Goal: Navigation & Orientation: Find specific page/section

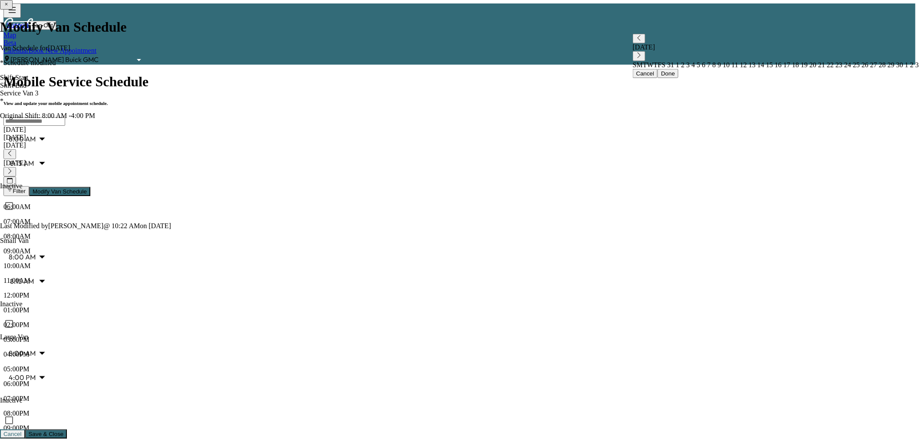
click at [275, 134] on div "[DATE]" at bounding box center [459, 138] width 912 height 8
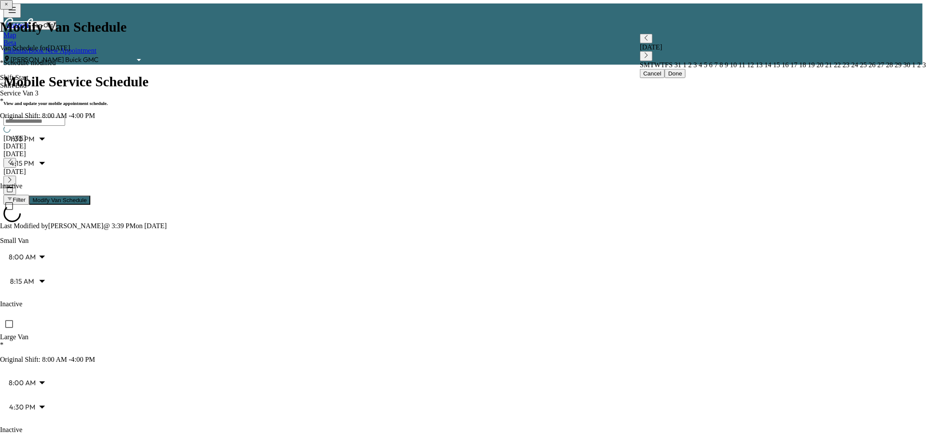
click at [289, 142] on div "[DATE]" at bounding box center [462, 146] width 919 height 8
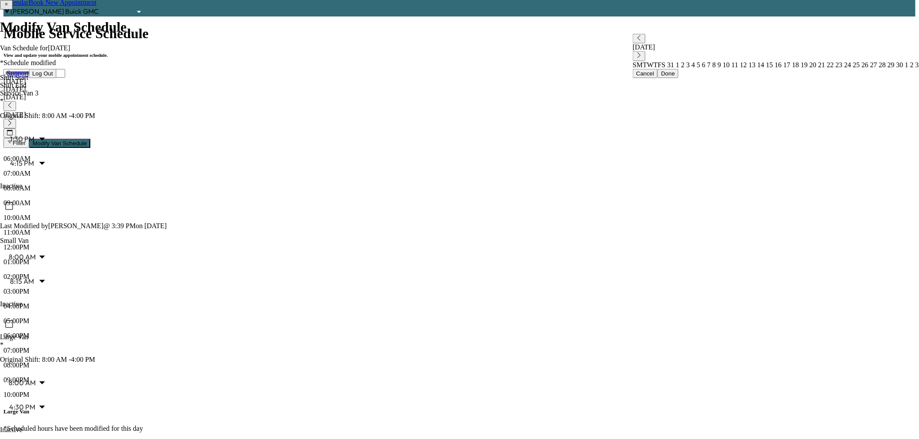
scroll to position [145, 0]
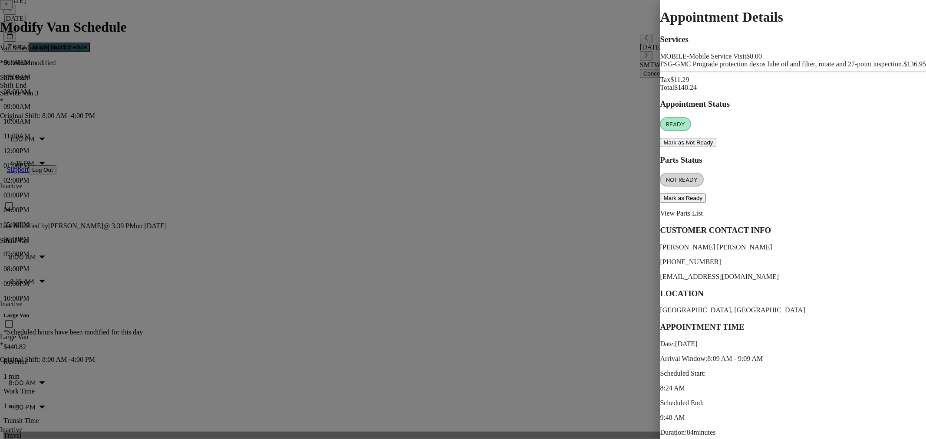
click at [160, 218] on div at bounding box center [463, 219] width 926 height 439
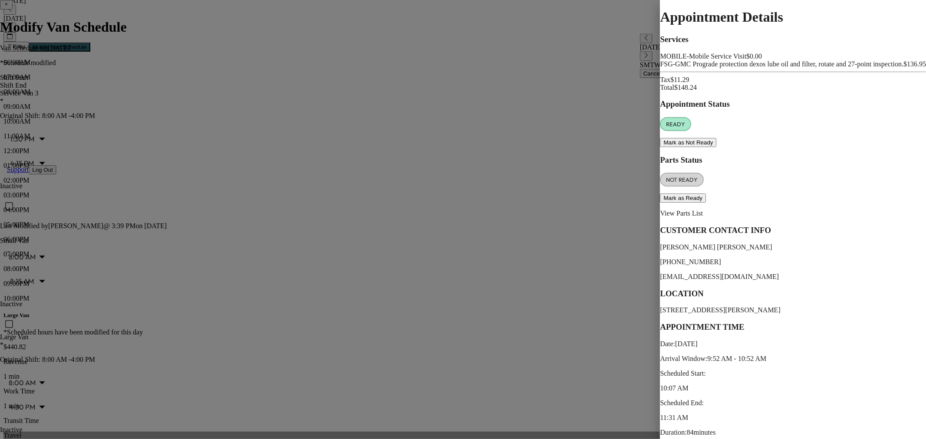
click at [163, 237] on div at bounding box center [463, 219] width 926 height 439
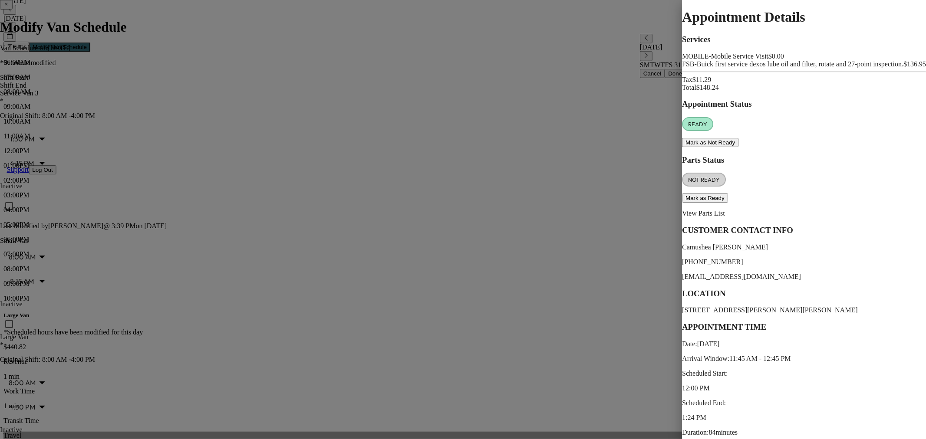
click at [164, 289] on div at bounding box center [463, 219] width 926 height 439
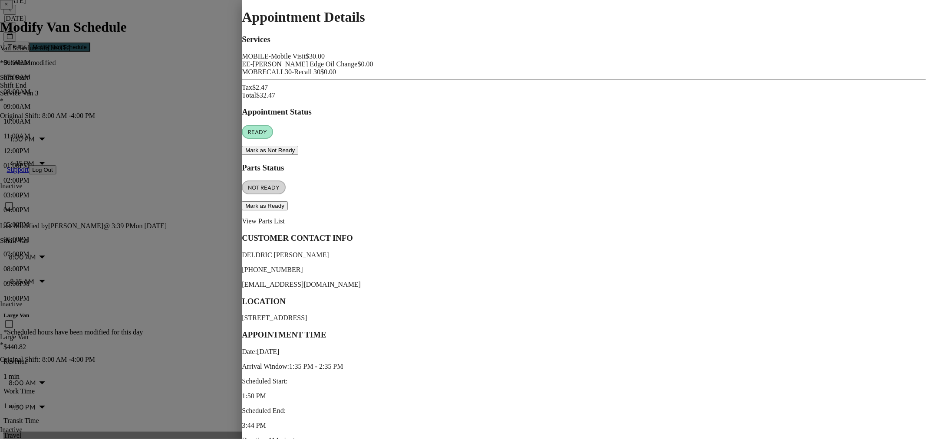
click at [155, 347] on div at bounding box center [463, 219] width 926 height 439
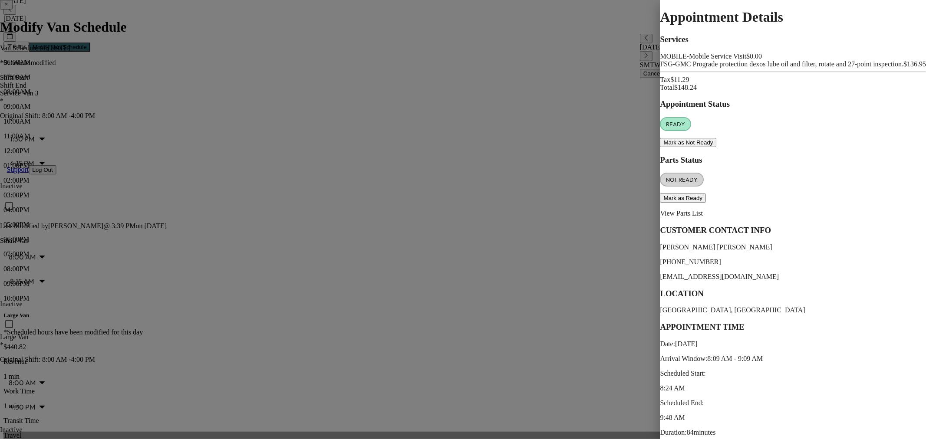
click at [181, 168] on div at bounding box center [463, 219] width 926 height 439
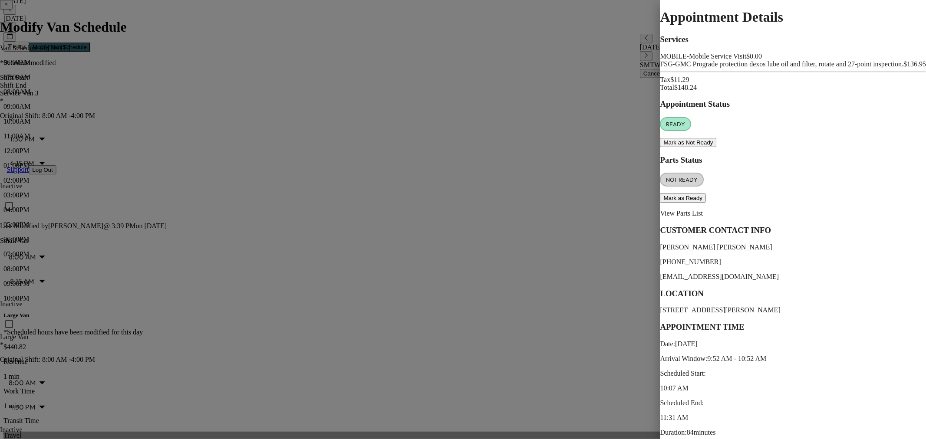
click at [188, 291] on div at bounding box center [463, 219] width 926 height 439
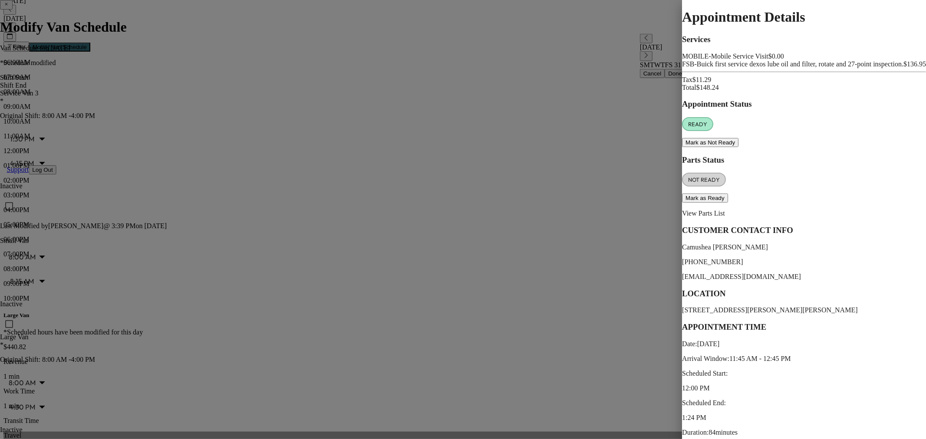
click at [187, 291] on div at bounding box center [463, 219] width 926 height 439
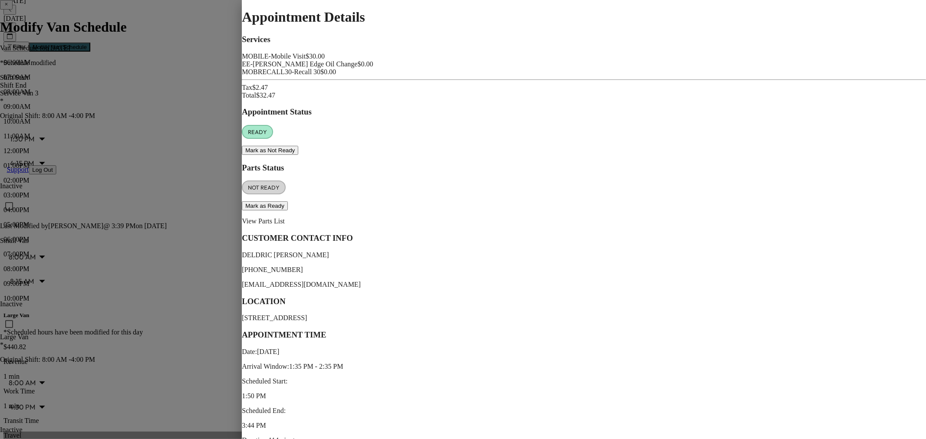
click at [257, 368] on div at bounding box center [463, 219] width 926 height 439
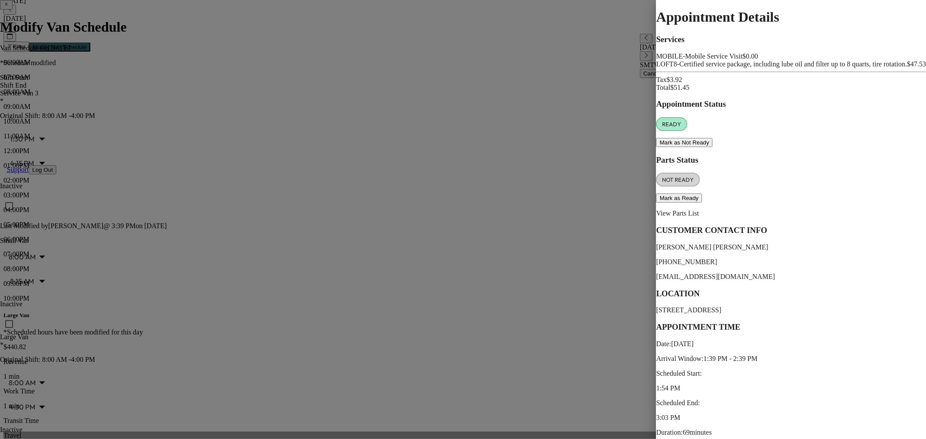
click at [369, 144] on div at bounding box center [463, 219] width 926 height 439
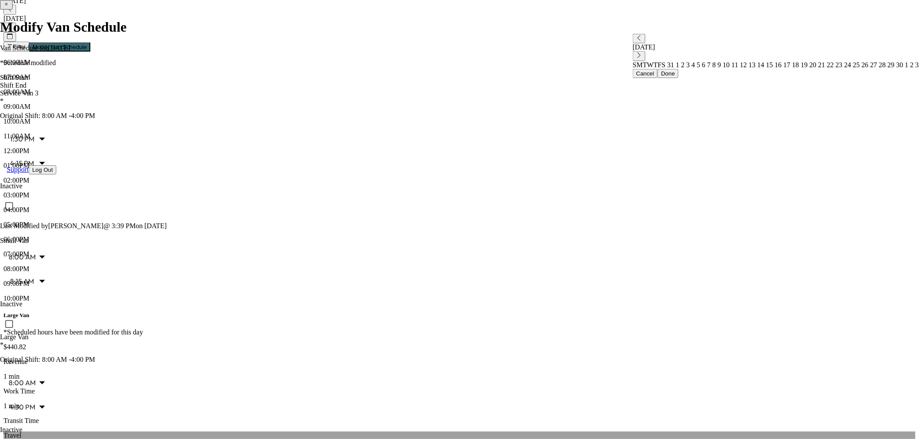
scroll to position [0, 0]
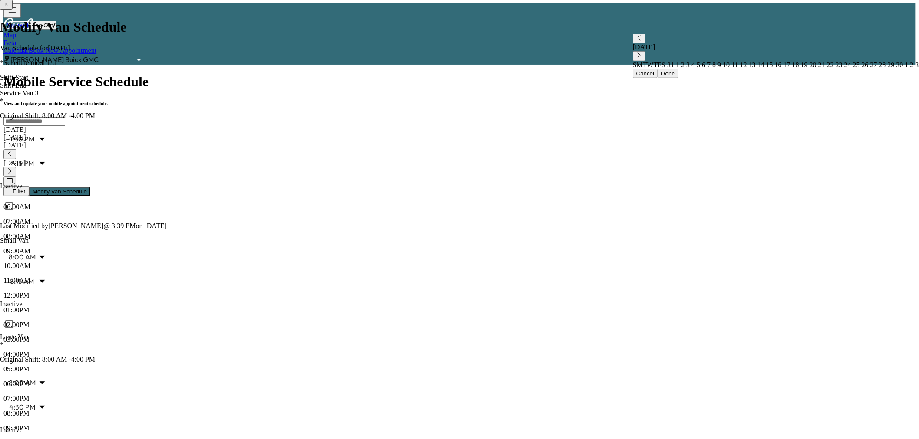
click at [13, 168] on icon "button" at bounding box center [10, 171] width 6 height 6
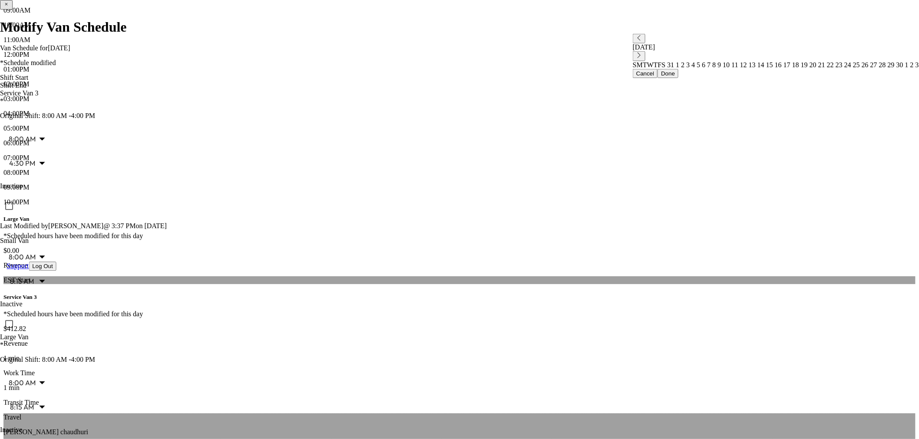
scroll to position [48, 0]
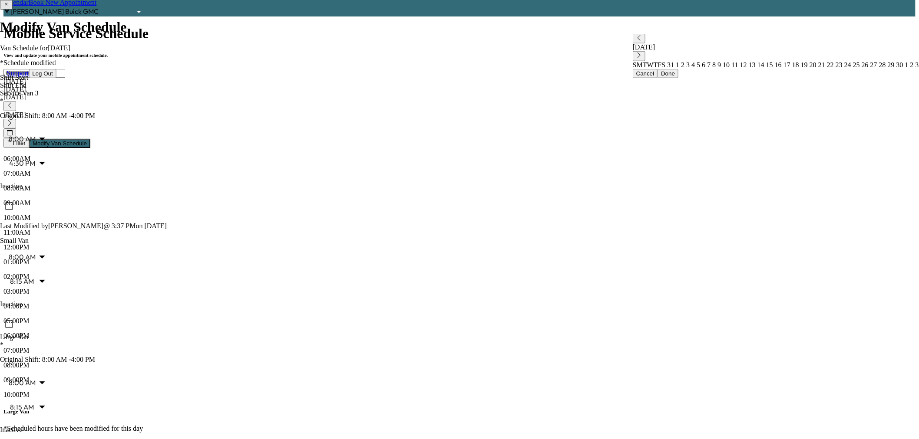
click at [288, 86] on div "[DATE]" at bounding box center [459, 90] width 912 height 8
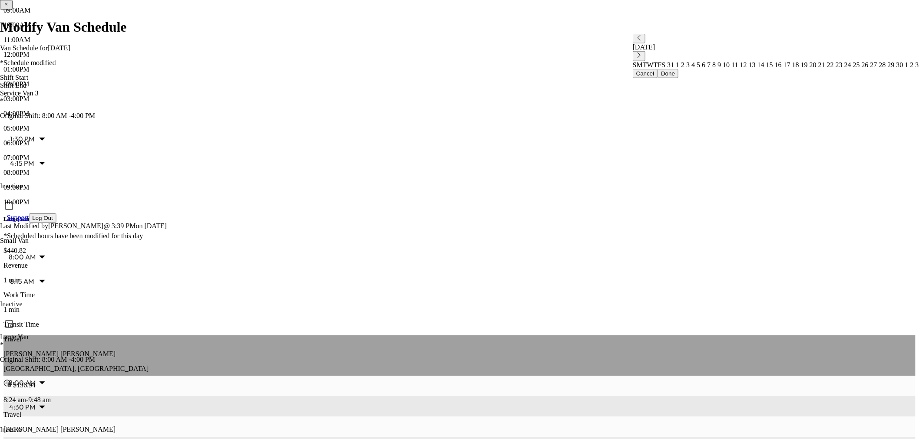
scroll to position [193, 0]
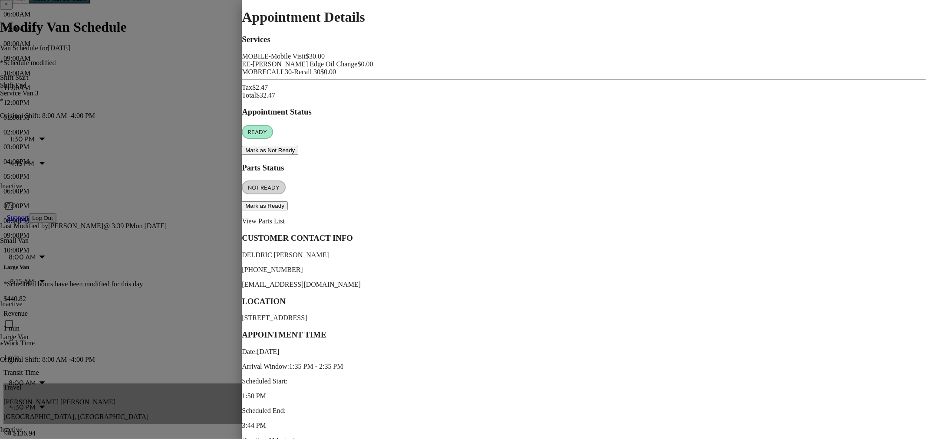
click at [175, 300] on div at bounding box center [463, 219] width 926 height 439
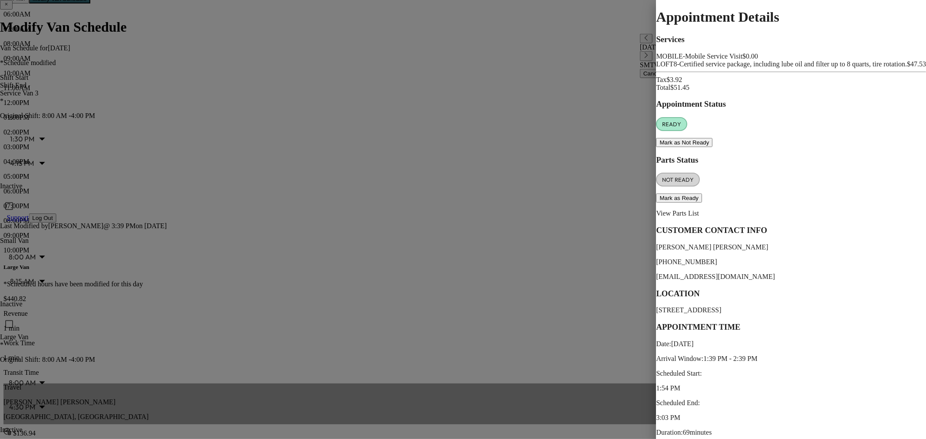
drag, startPoint x: 536, startPoint y: 273, endPoint x: 536, endPoint y: 265, distance: 8.3
click at [536, 271] on div at bounding box center [463, 219] width 926 height 439
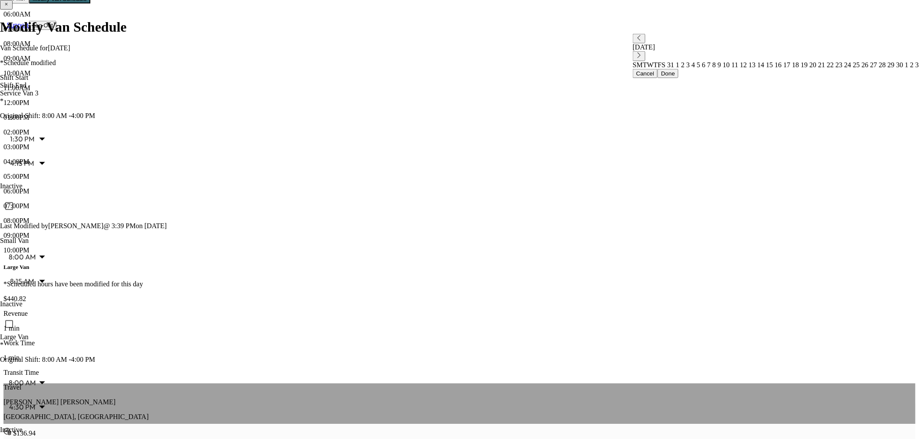
scroll to position [0, 0]
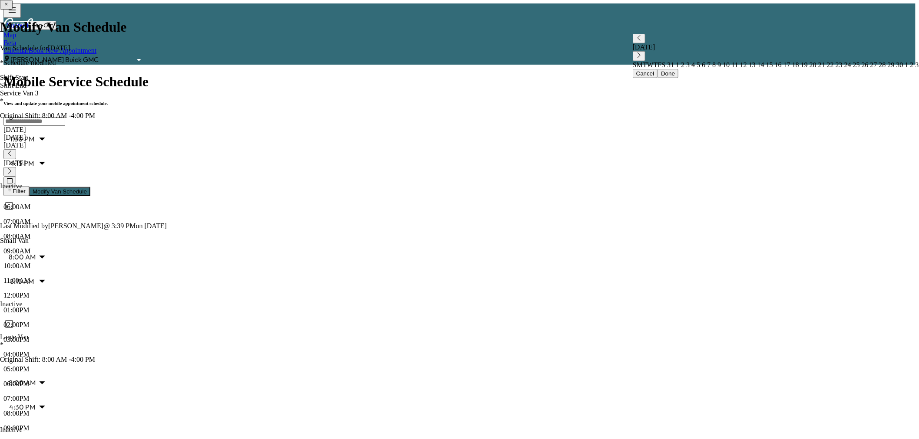
click at [323, 142] on div "[DATE]" at bounding box center [459, 146] width 912 height 8
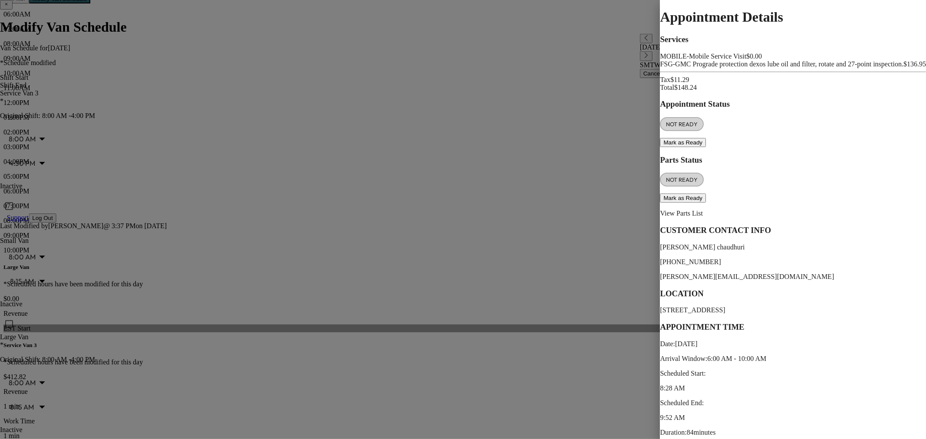
click at [316, 191] on div at bounding box center [463, 219] width 926 height 439
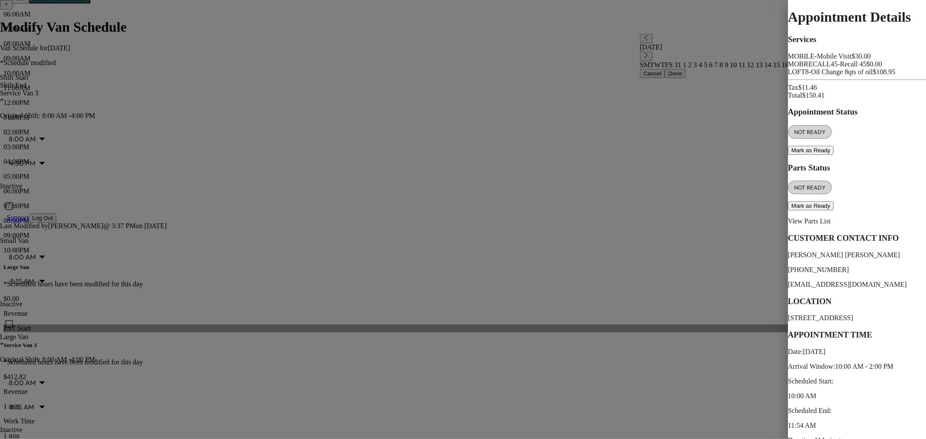
click at [316, 191] on div at bounding box center [463, 219] width 926 height 439
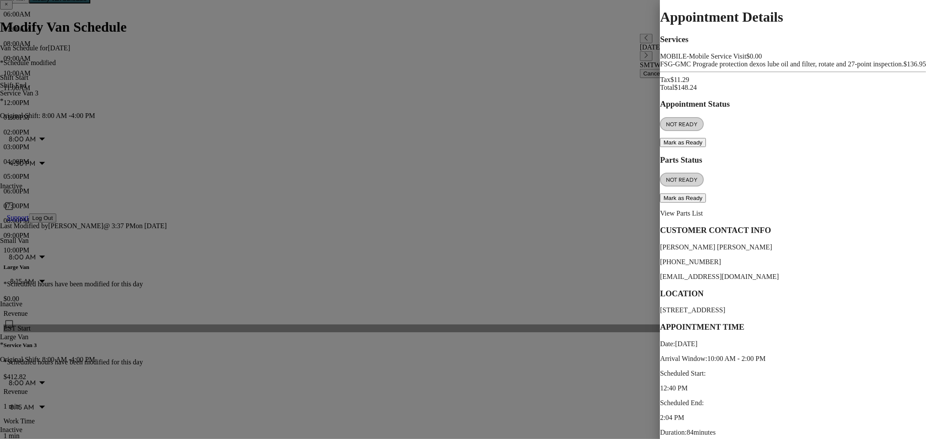
click at [297, 267] on div at bounding box center [463, 219] width 926 height 439
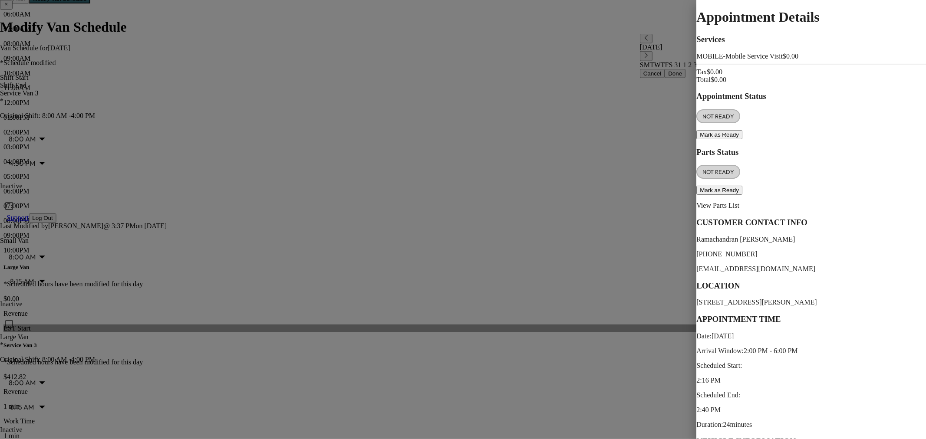
click at [297, 307] on div at bounding box center [463, 219] width 926 height 439
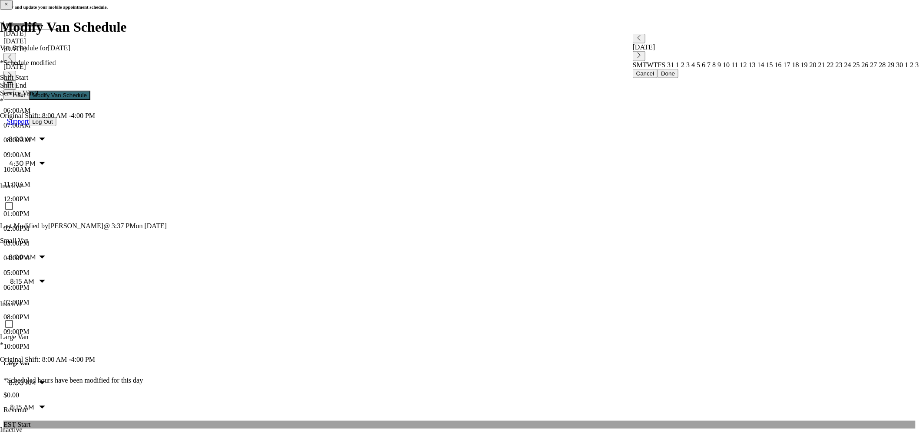
scroll to position [0, 0]
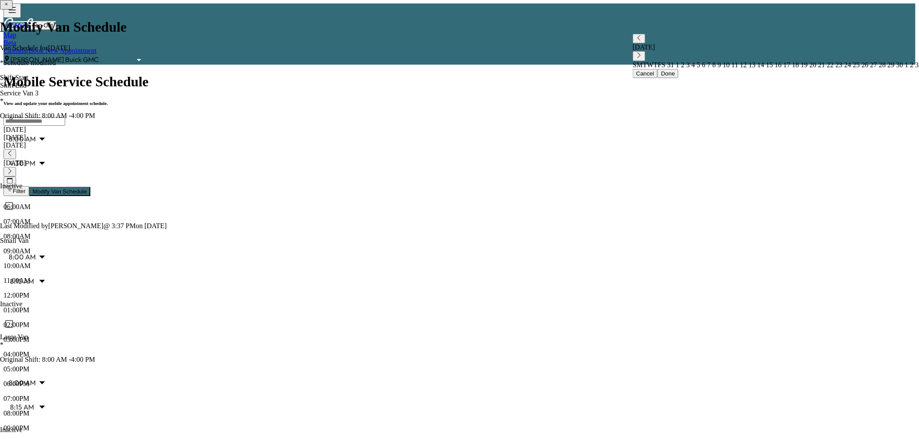
click at [293, 134] on div "[DATE]" at bounding box center [459, 138] width 912 height 8
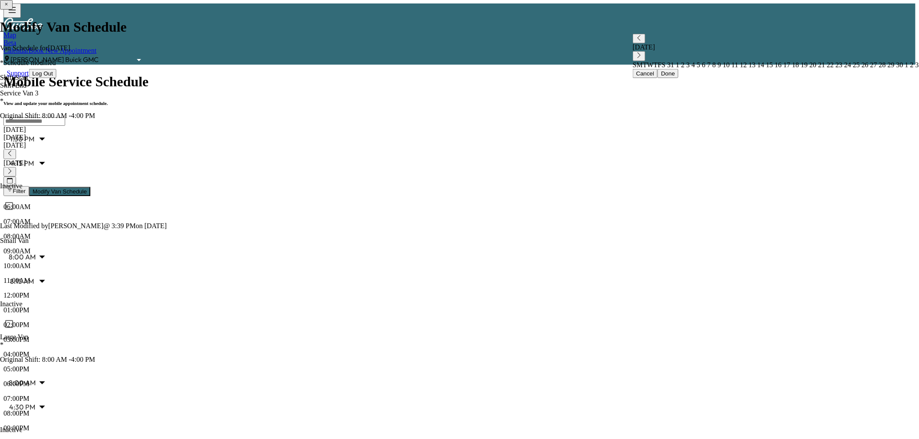
scroll to position [48, 0]
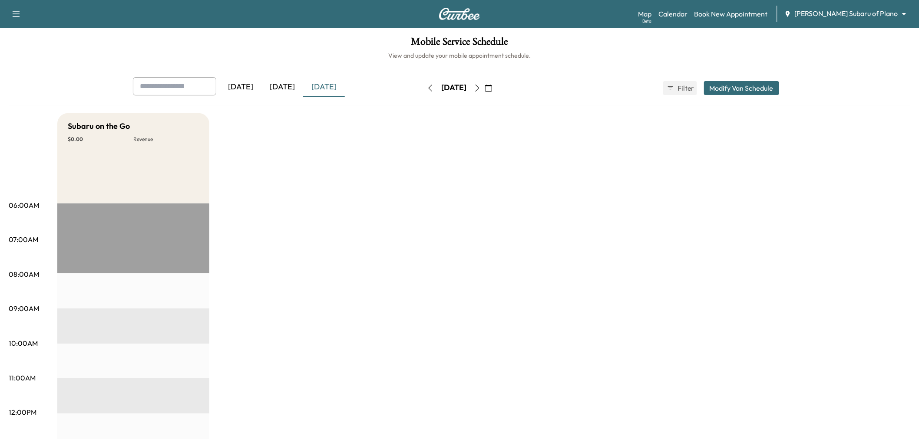
click at [275, 86] on div "[DATE]" at bounding box center [282, 87] width 42 height 20
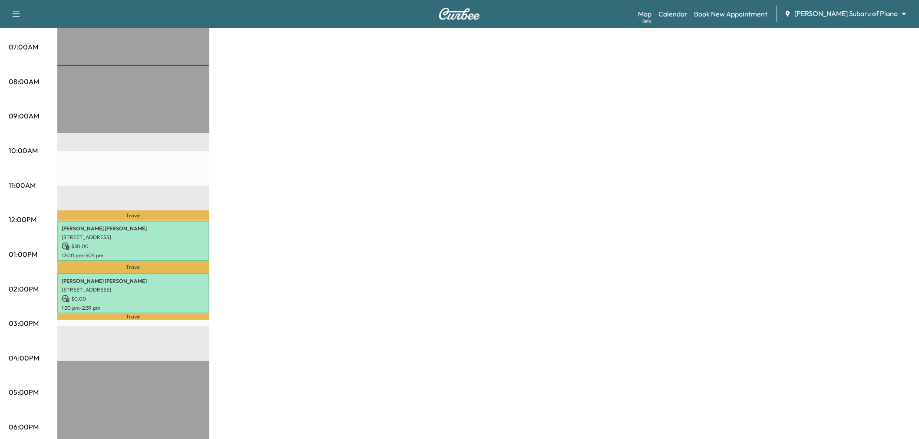
scroll to position [145, 0]
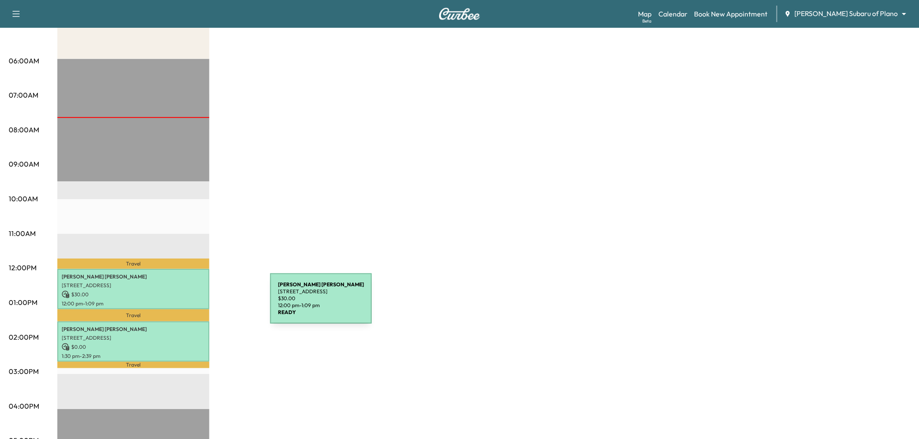
click at [198, 300] on p "12:00 pm - 1:09 pm" at bounding box center [133, 303] width 143 height 7
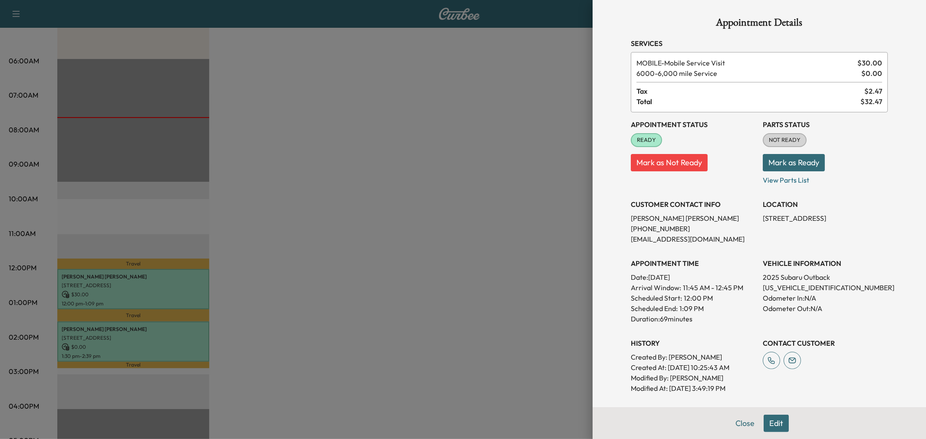
click at [198, 297] on div at bounding box center [463, 219] width 926 height 439
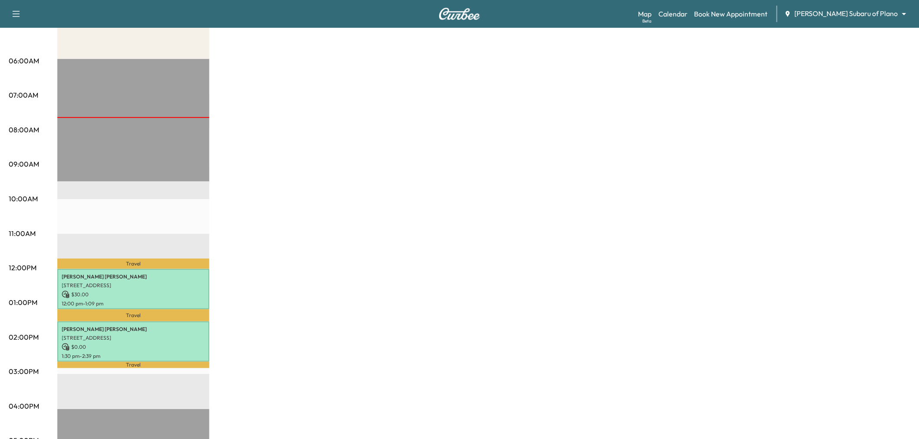
click at [192, 335] on p "4640 Chapel Creek Dr, Plano, TX 75024, US" at bounding box center [133, 338] width 143 height 7
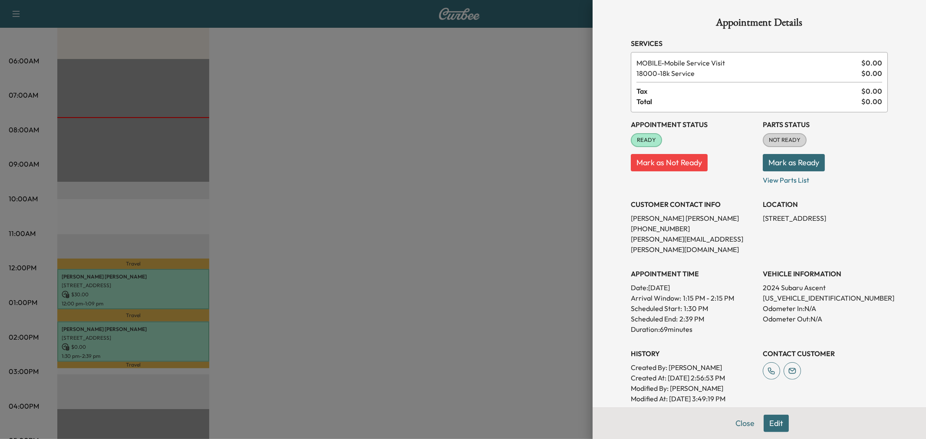
click at [192, 333] on div at bounding box center [463, 219] width 926 height 439
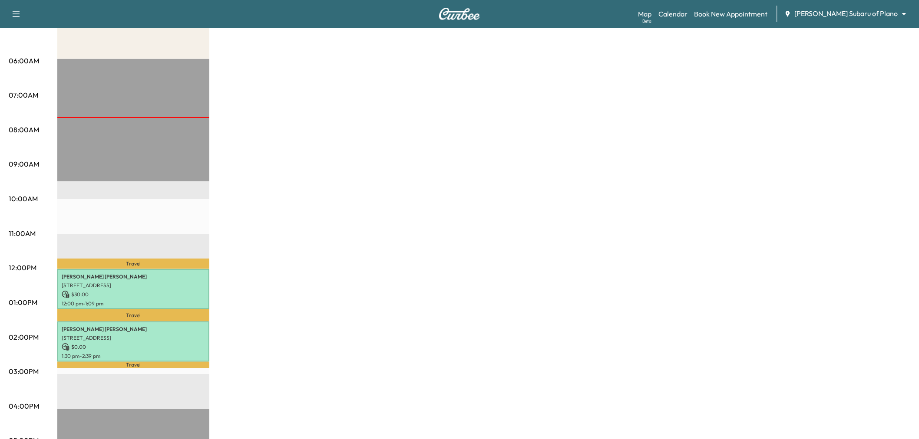
click at [291, 257] on div "Subaru on the Go * Scheduled hours have been modified for this day $ 30.00 Reve…" at bounding box center [483, 294] width 853 height 651
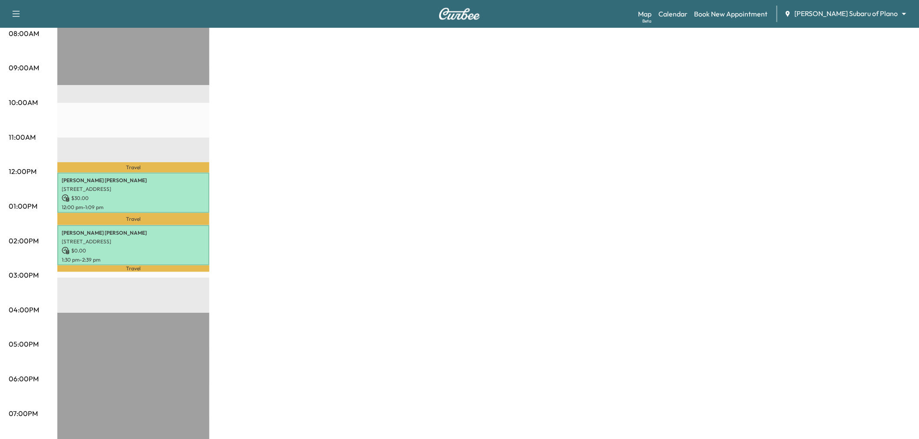
scroll to position [48, 0]
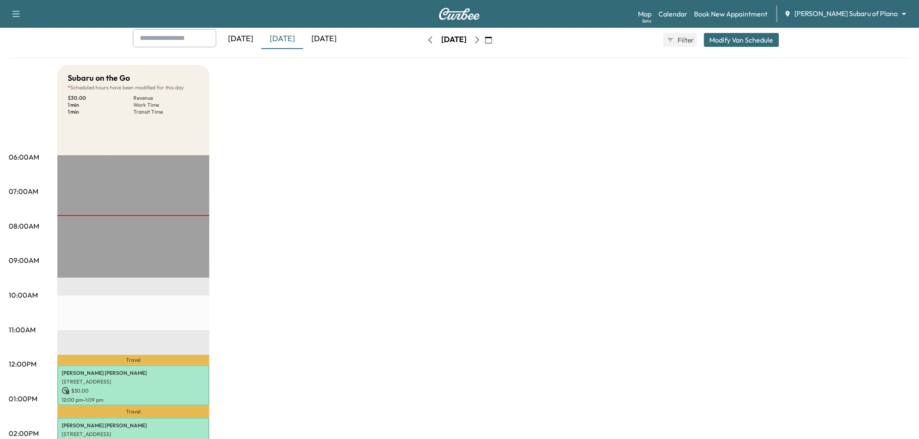
click at [330, 42] on div "[DATE]" at bounding box center [324, 39] width 42 height 20
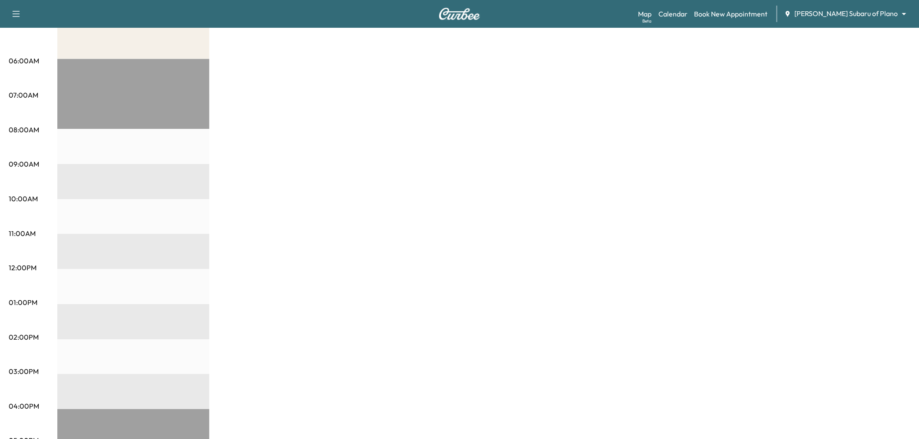
scroll to position [48, 0]
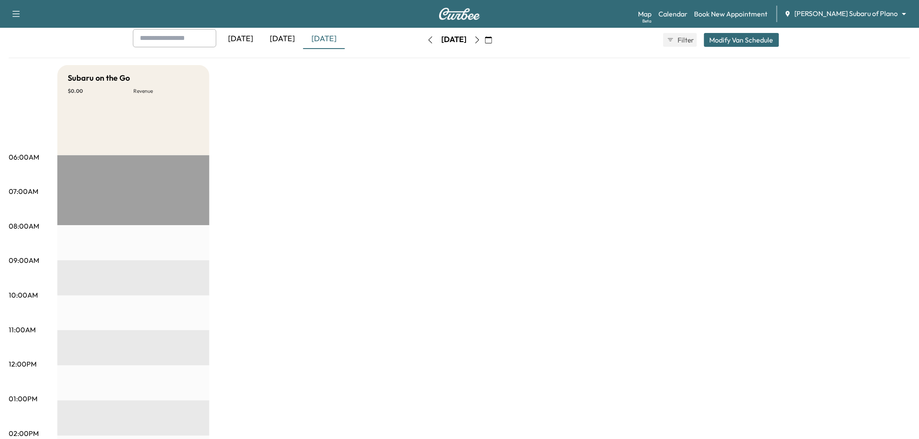
click at [282, 40] on div "[DATE]" at bounding box center [282, 39] width 42 height 20
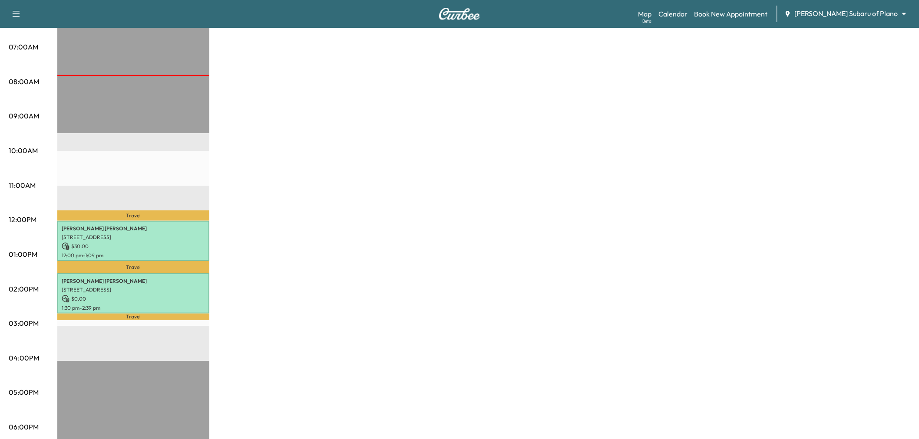
scroll to position [241, 0]
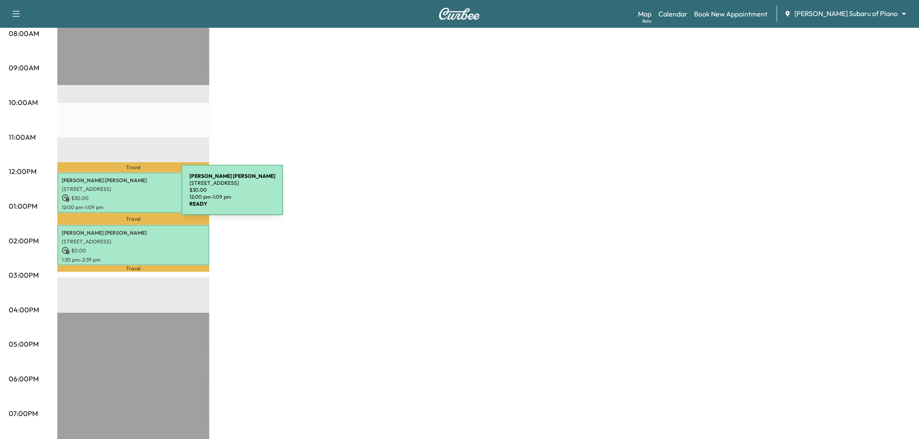
click at [116, 195] on p "$ 30.00" at bounding box center [133, 198] width 143 height 8
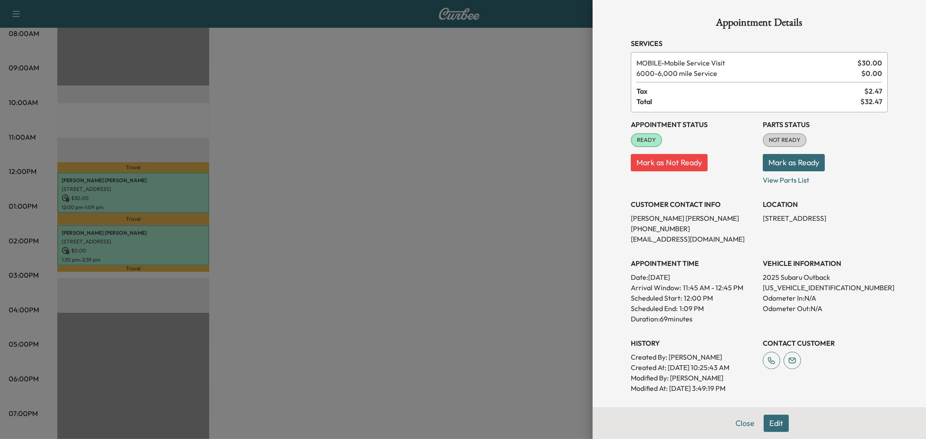
click at [129, 226] on div at bounding box center [463, 219] width 926 height 439
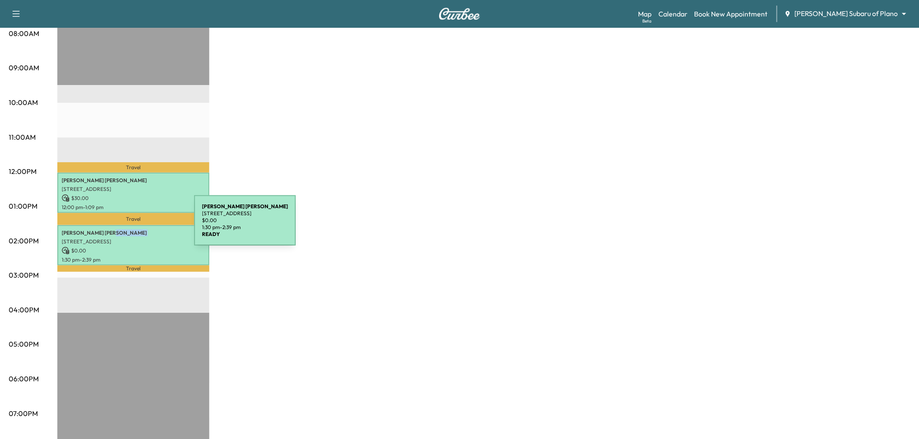
click at [129, 230] on p "Tricia Sias" at bounding box center [133, 233] width 143 height 7
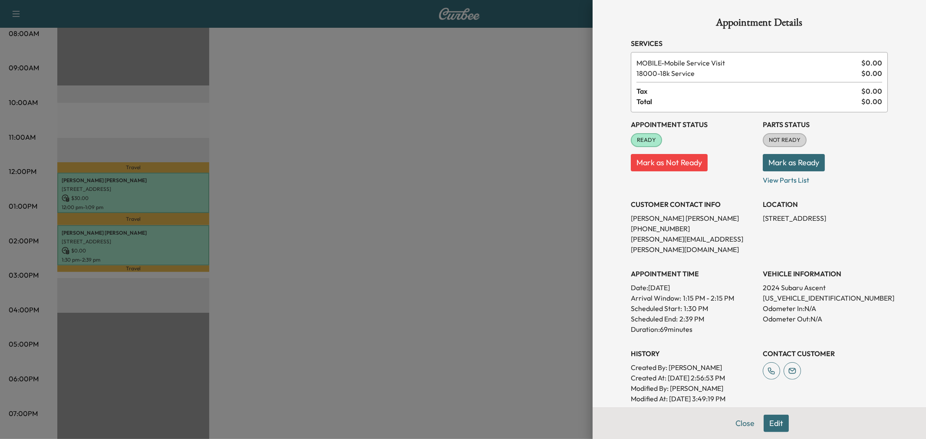
click at [388, 241] on div at bounding box center [463, 219] width 926 height 439
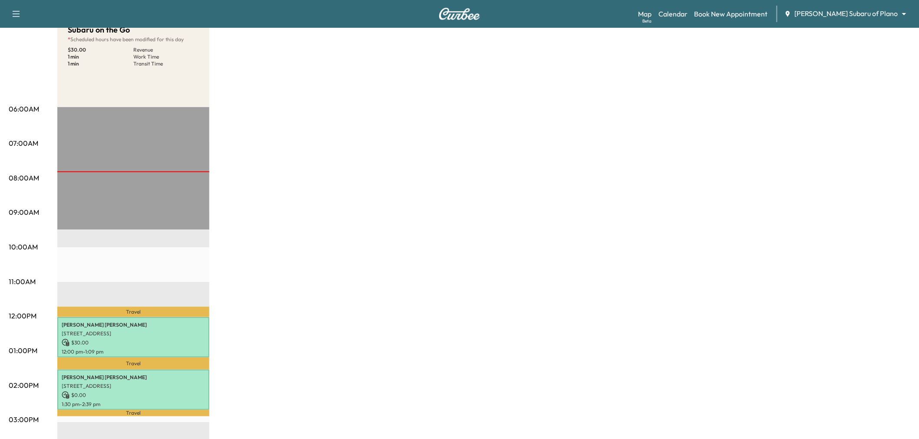
scroll to position [0, 0]
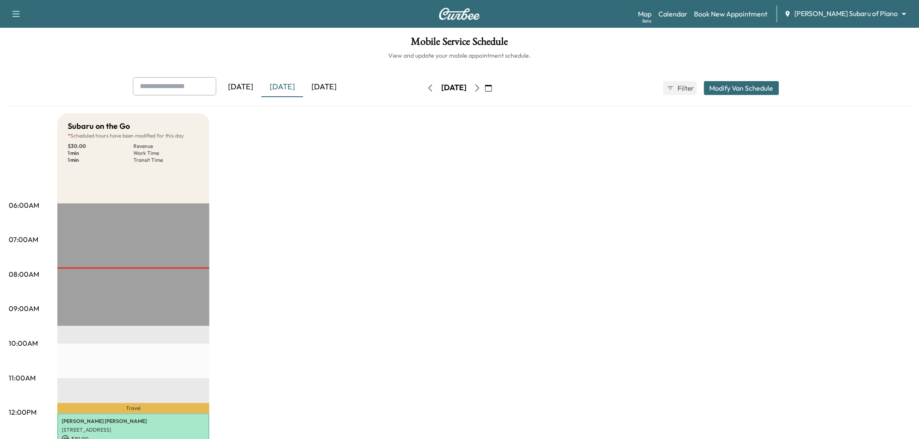
click at [444, 211] on div "Subaru on the Go * Scheduled hours have been modified for this day $ 30.00 Reve…" at bounding box center [483, 438] width 853 height 651
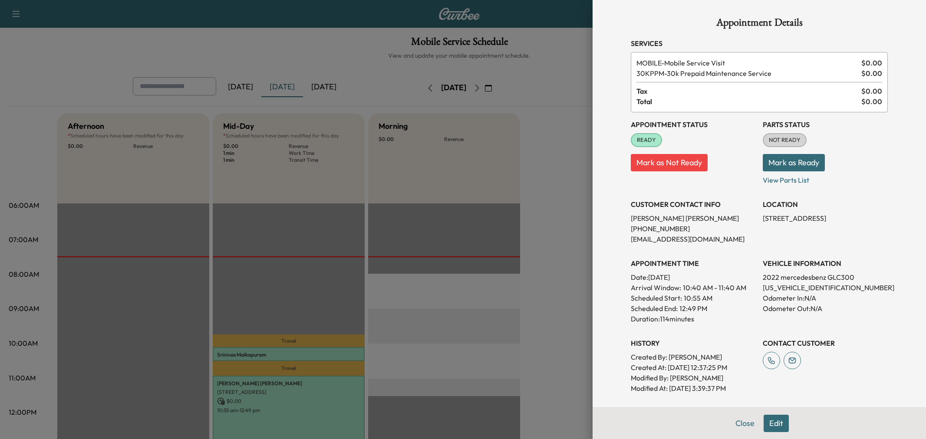
scroll to position [48, 0]
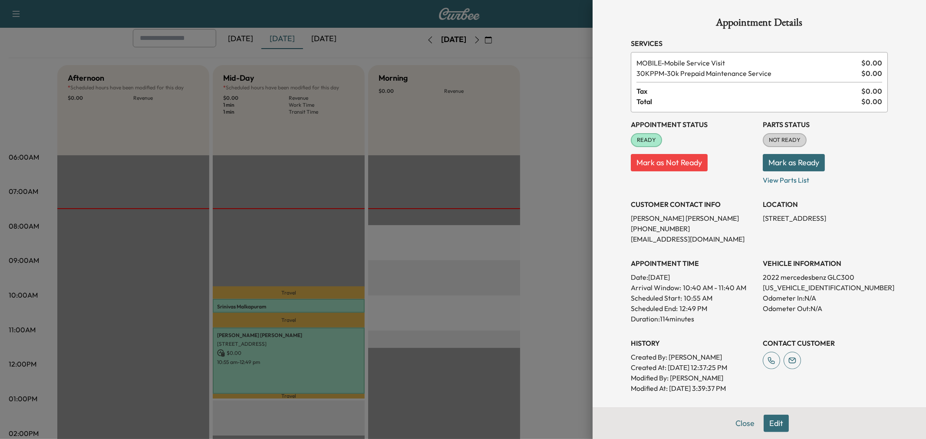
click at [287, 42] on div at bounding box center [463, 219] width 926 height 439
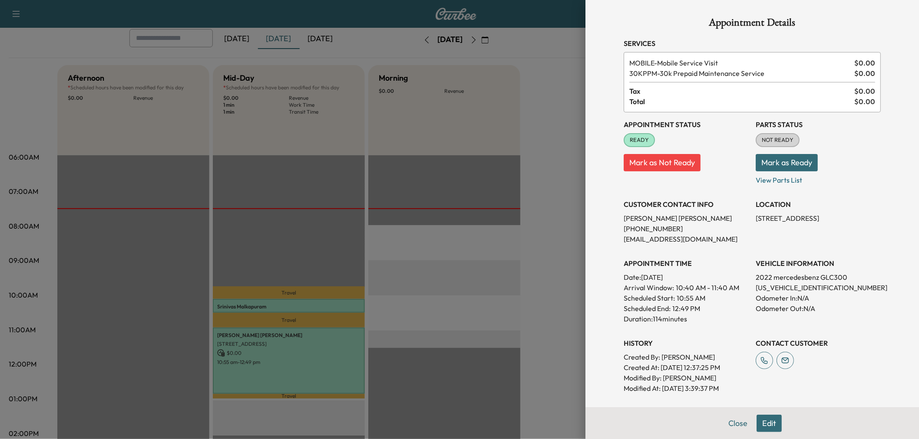
click at [287, 41] on div "[DATE]" at bounding box center [279, 39] width 42 height 20
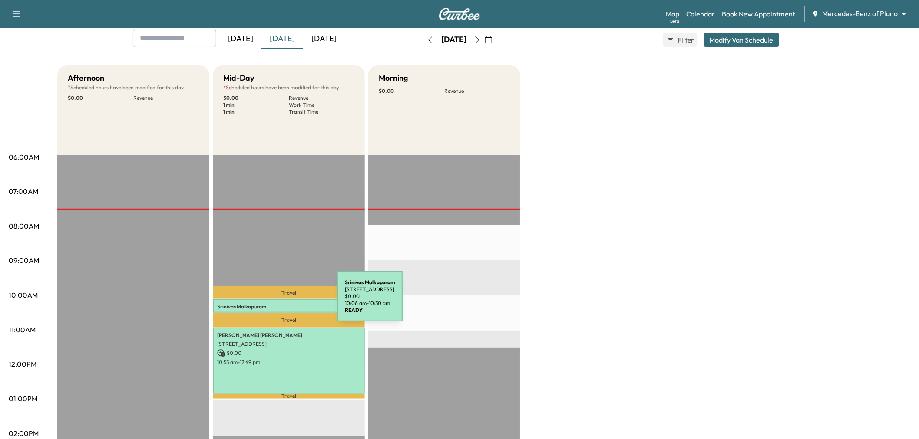
click at [272, 303] on p "[PERSON_NAME]" at bounding box center [288, 306] width 143 height 7
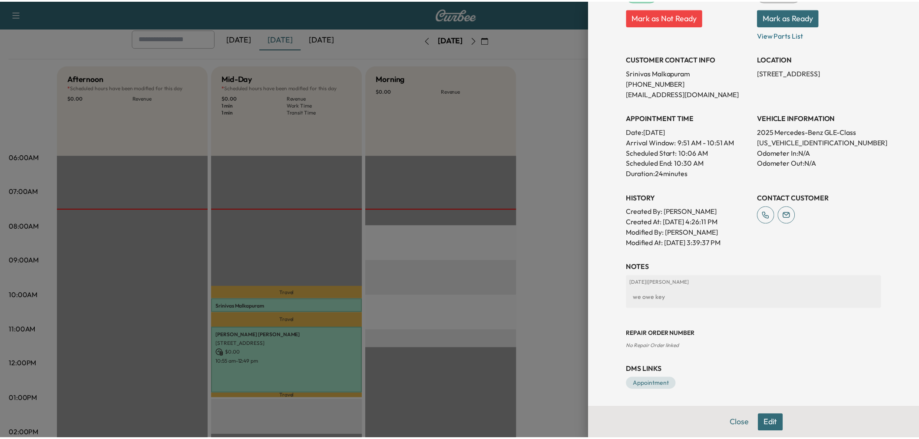
scroll to position [0, 0]
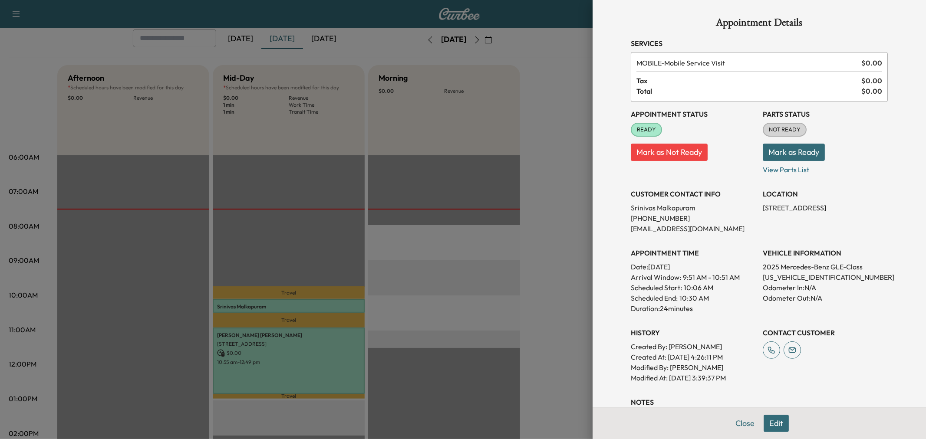
click at [315, 212] on div at bounding box center [463, 219] width 926 height 439
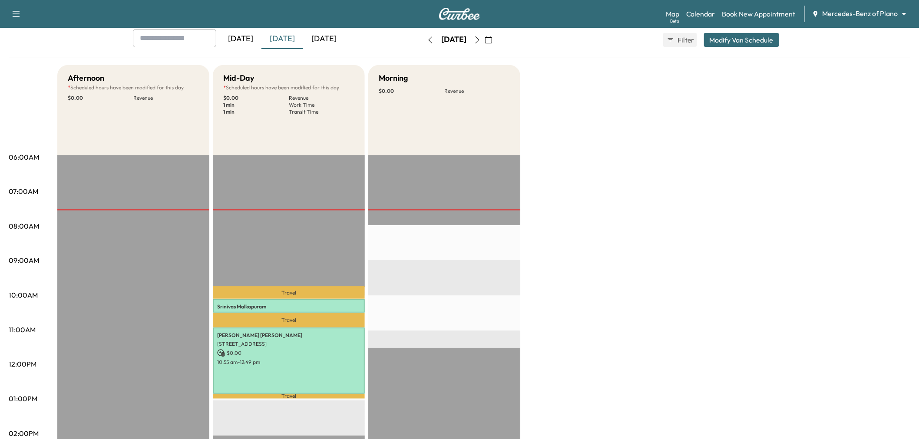
scroll to position [96, 0]
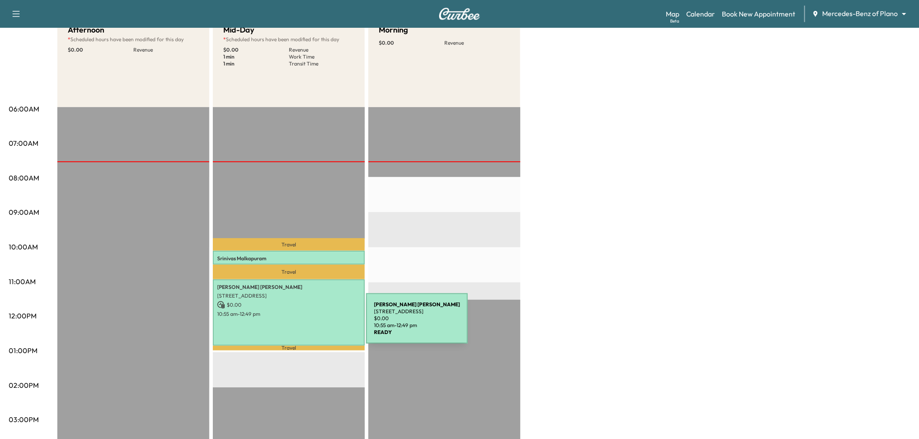
click at [301, 324] on div "[PERSON_NAME] [STREET_ADDRESS] $ 0.00 10:55 am - 12:49 pm" at bounding box center [289, 313] width 152 height 66
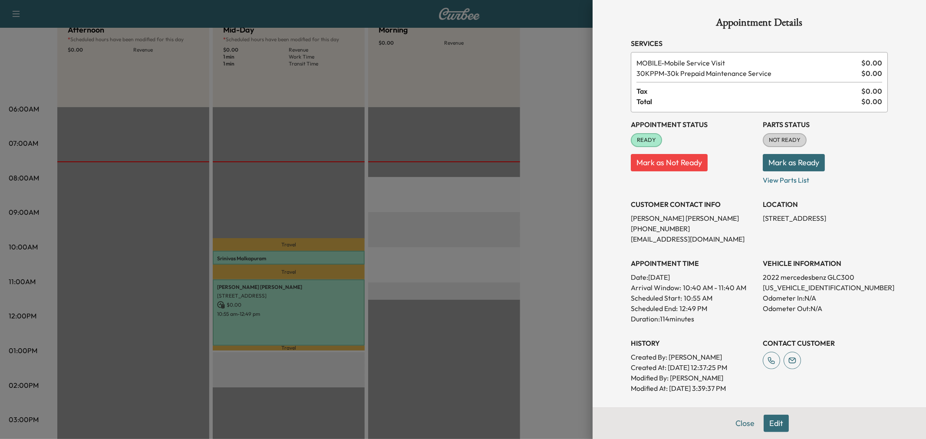
click at [301, 324] on div at bounding box center [463, 219] width 926 height 439
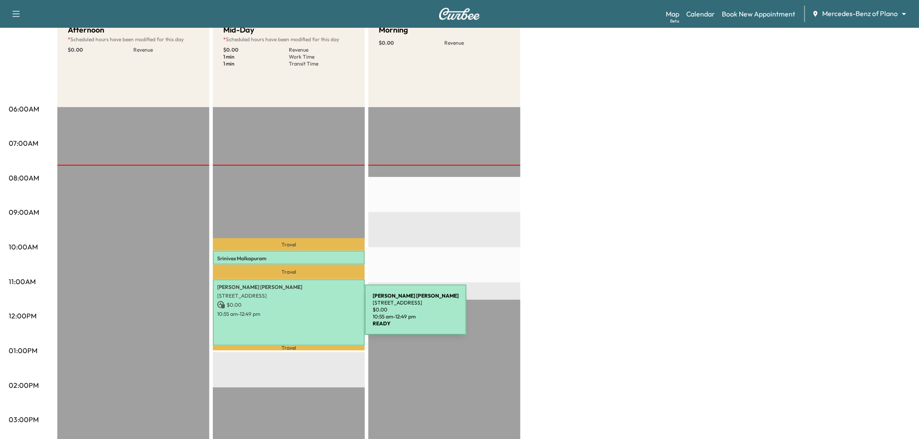
click at [300, 315] on div "[PERSON_NAME] [STREET_ADDRESS] $ 0.00 10:55 am - 12:49 pm" at bounding box center [289, 313] width 152 height 66
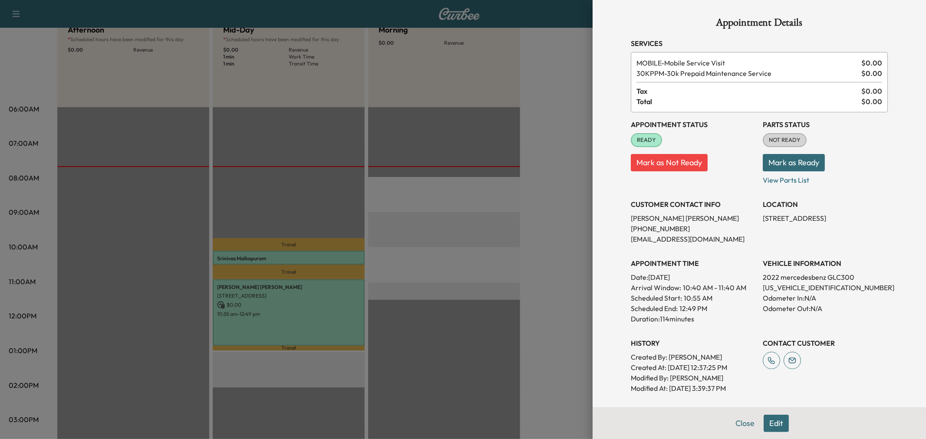
click at [493, 277] on div at bounding box center [463, 219] width 926 height 439
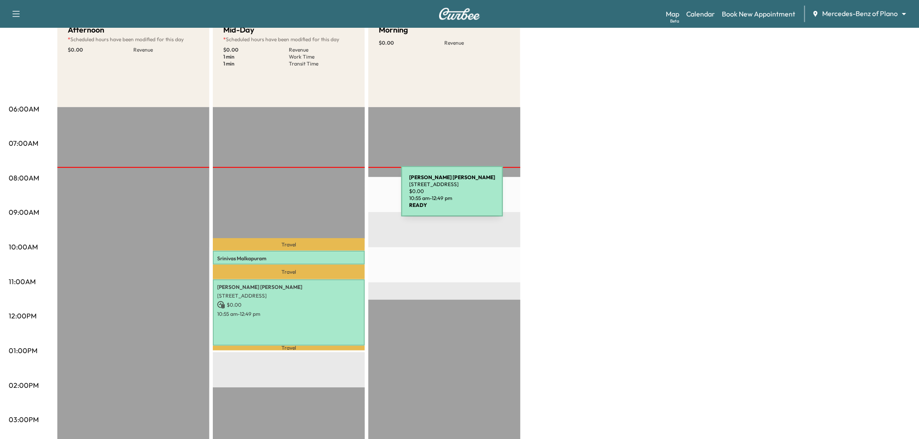
scroll to position [48, 0]
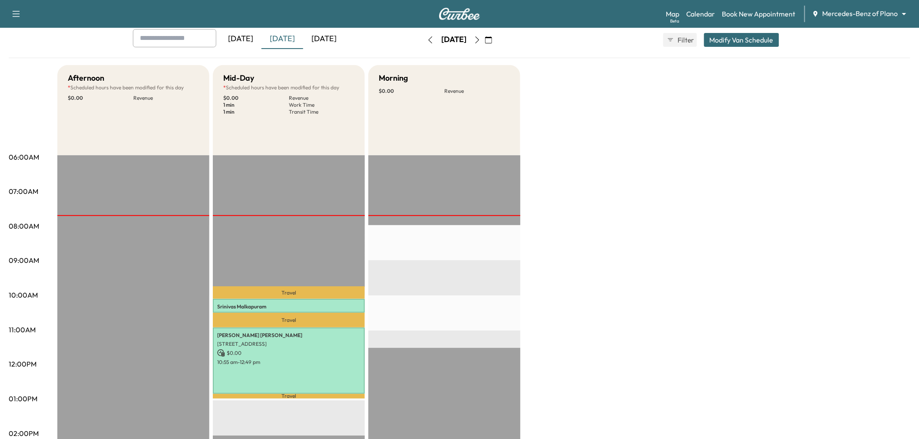
click at [331, 35] on div "[DATE]" at bounding box center [324, 39] width 42 height 20
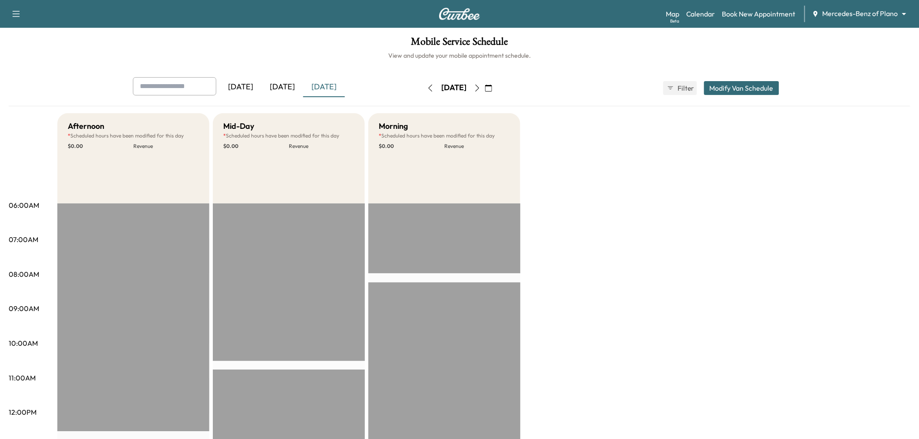
scroll to position [48, 0]
